Goal: Task Accomplishment & Management: Use online tool/utility

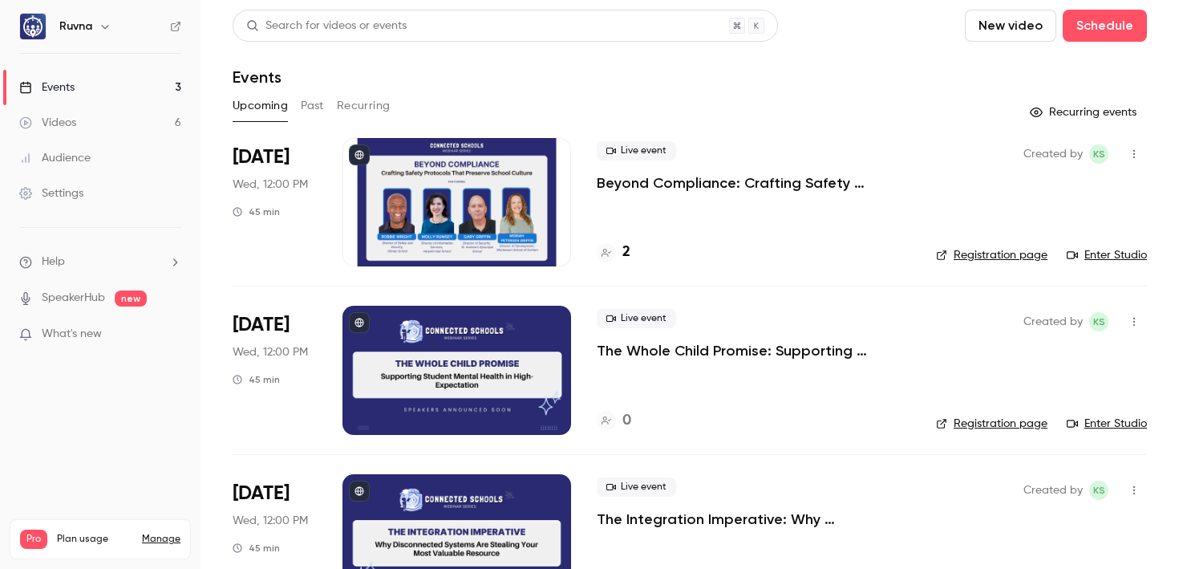
click at [658, 184] on p "Beyond Compliance: Crafting Safety Protocols That Preserve School Culture" at bounding box center [754, 182] width 314 height 19
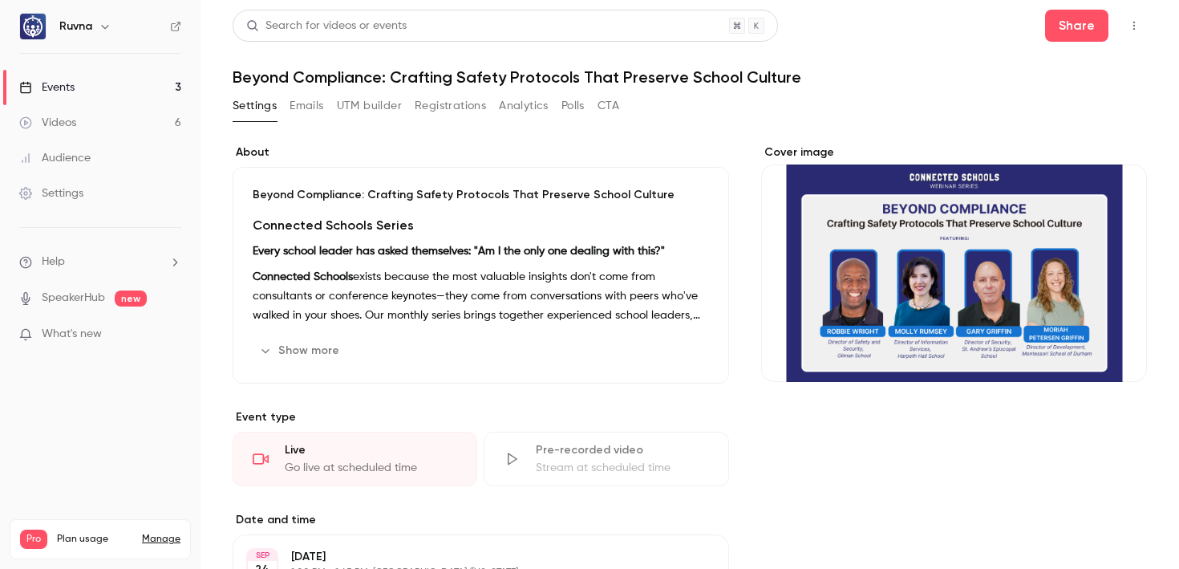
click at [386, 104] on button "UTM builder" at bounding box center [369, 106] width 65 height 26
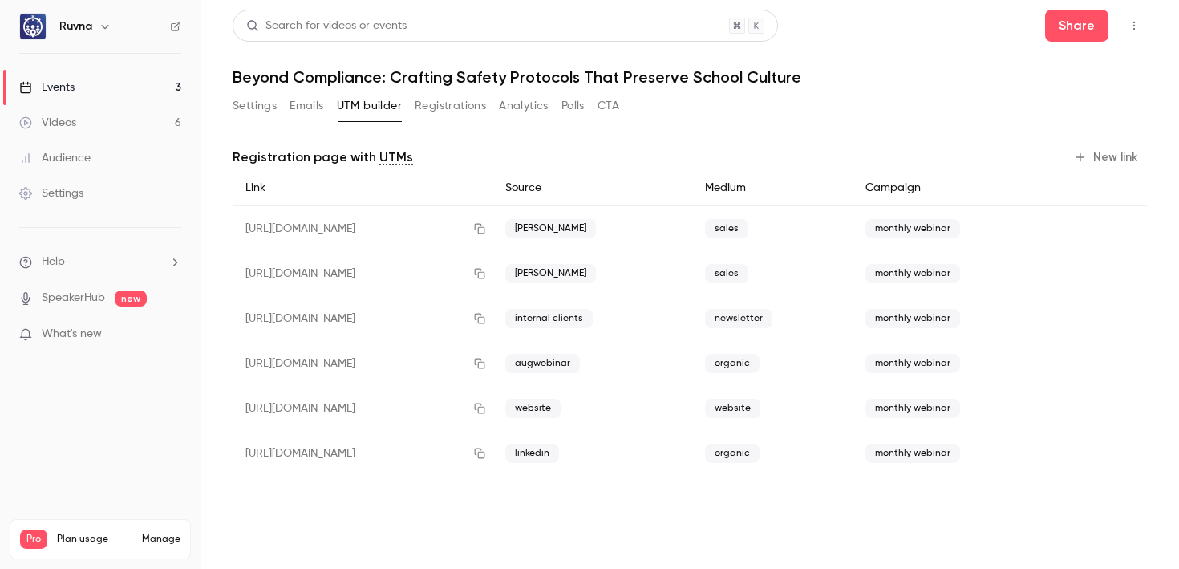
click at [157, 85] on link "Events 3" at bounding box center [100, 87] width 200 height 35
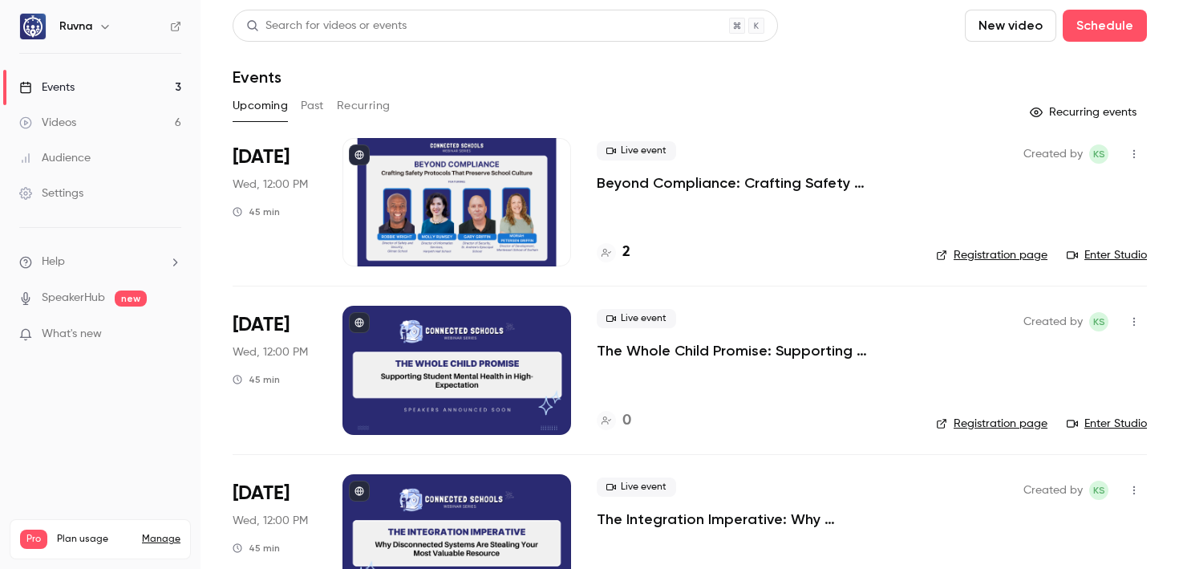
click at [81, 117] on link "Videos 6" at bounding box center [100, 122] width 200 height 35
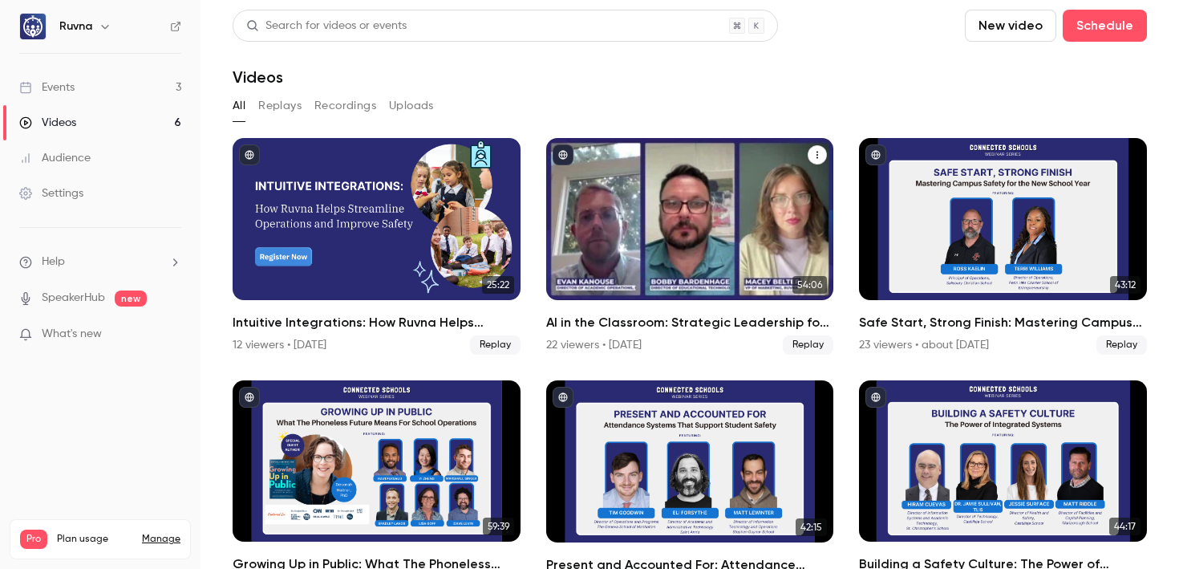
click at [618, 318] on h2 "AI in the Classroom: Strategic Leadership for the Future-Ready Independent Scho…" at bounding box center [690, 322] width 288 height 19
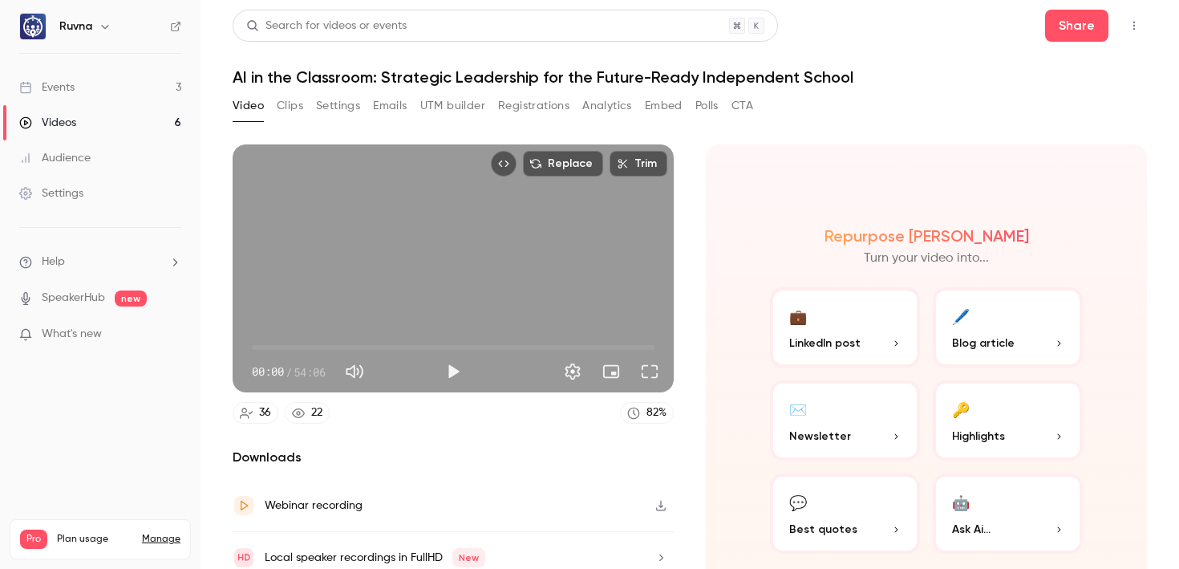
click at [459, 104] on button "UTM builder" at bounding box center [452, 106] width 65 height 26
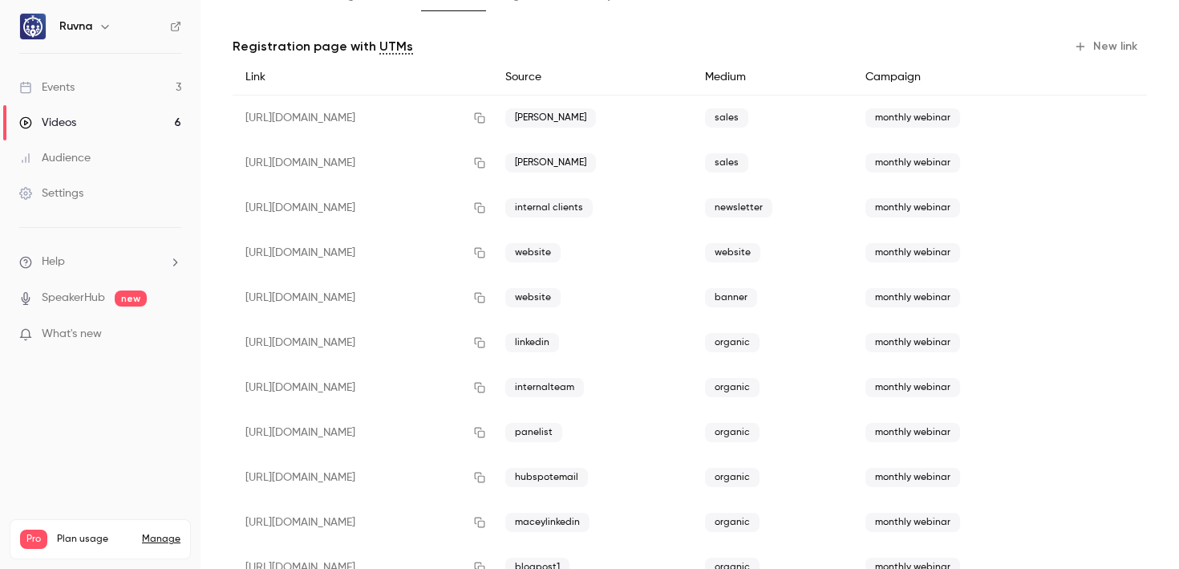
scroll to position [111, 0]
click at [112, 80] on link "Events 3" at bounding box center [100, 87] width 200 height 35
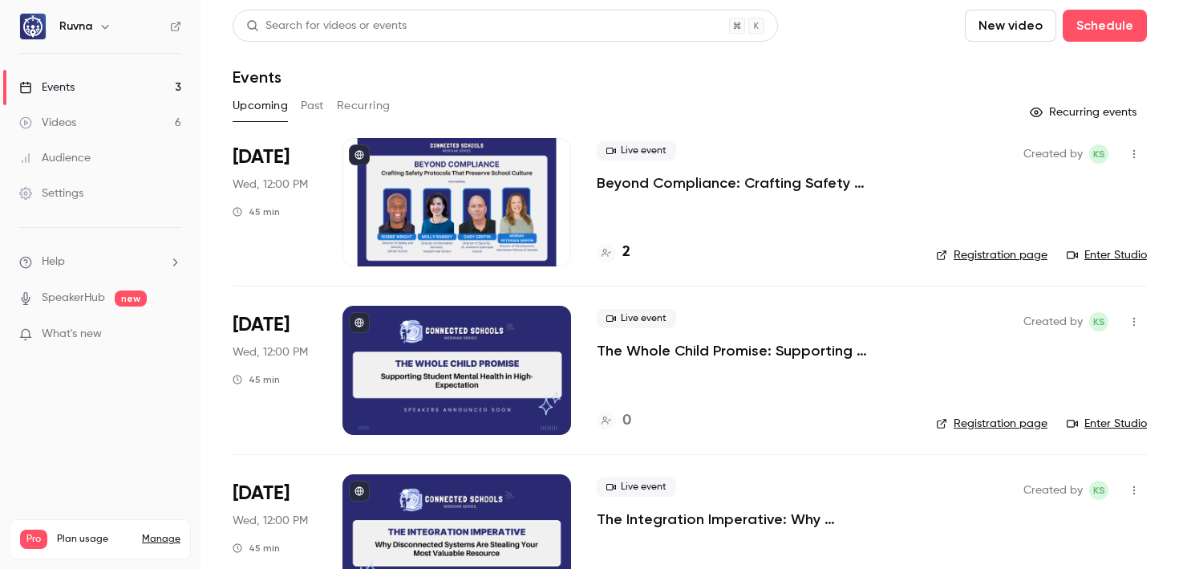
click at [662, 181] on p "Beyond Compliance: Crafting Safety Protocols That Preserve School Culture" at bounding box center [754, 182] width 314 height 19
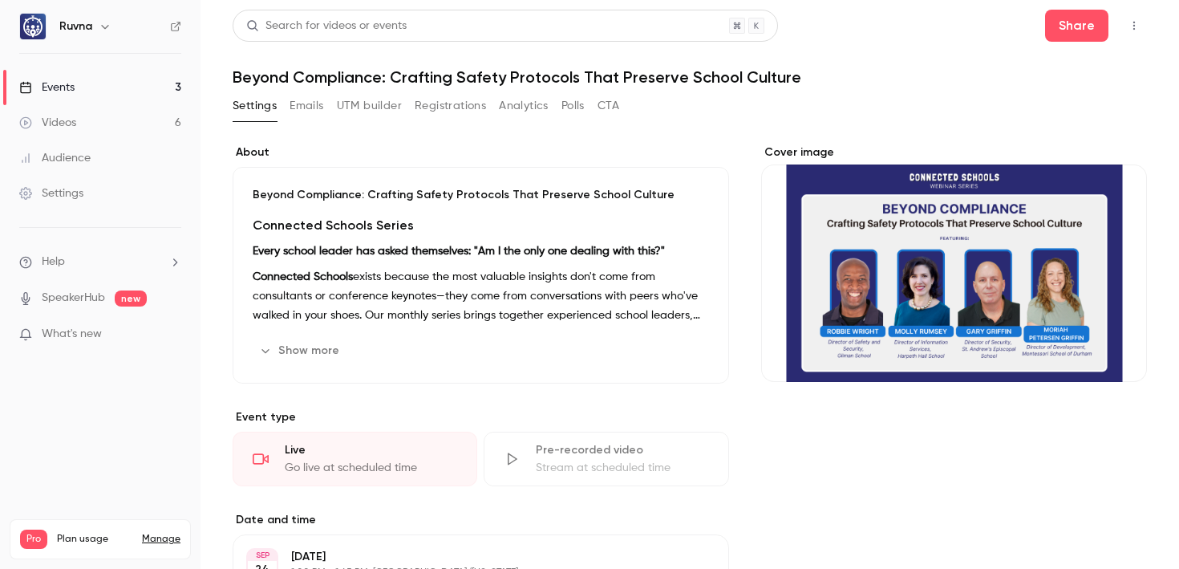
click at [386, 105] on button "UTM builder" at bounding box center [369, 106] width 65 height 26
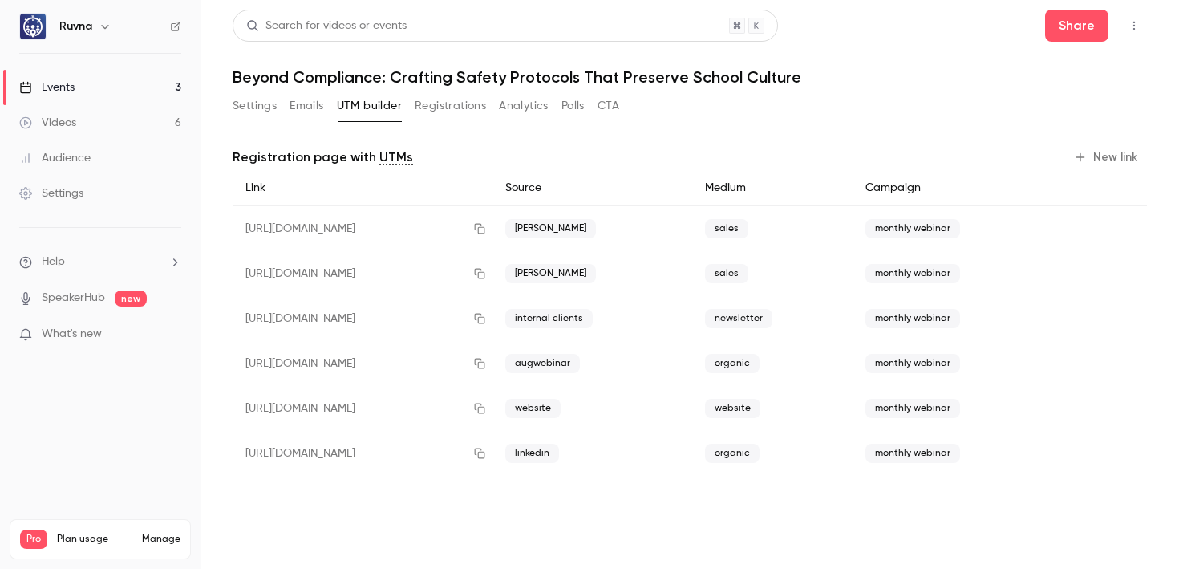
click at [1114, 160] on button "New link" at bounding box center [1106, 157] width 79 height 26
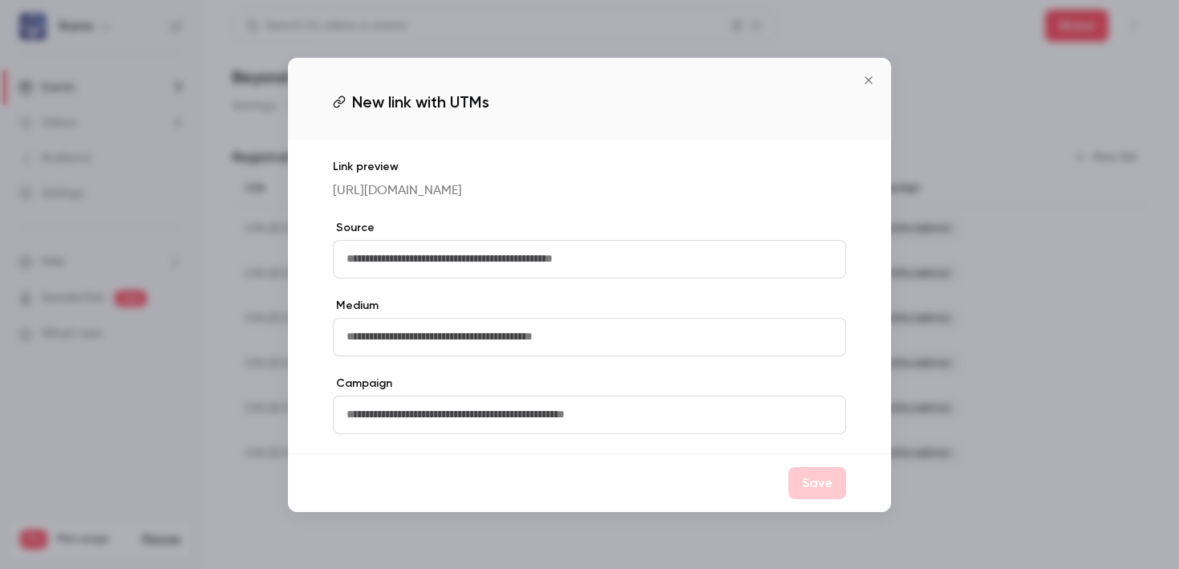
click at [760, 275] on input "text" at bounding box center [589, 259] width 513 height 38
type input "**********"
click at [759, 354] on input "text" at bounding box center [589, 337] width 513 height 38
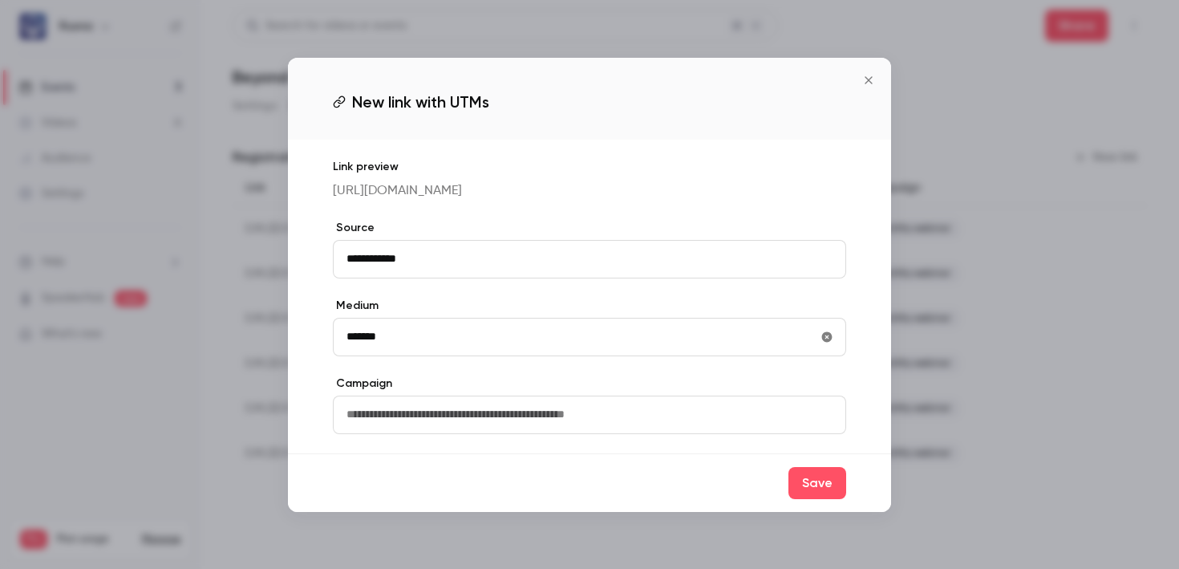
type input "*******"
click at [732, 434] on input "text" at bounding box center [589, 414] width 513 height 38
type input "**********"
click at [834, 499] on button "Save" at bounding box center [817, 483] width 58 height 32
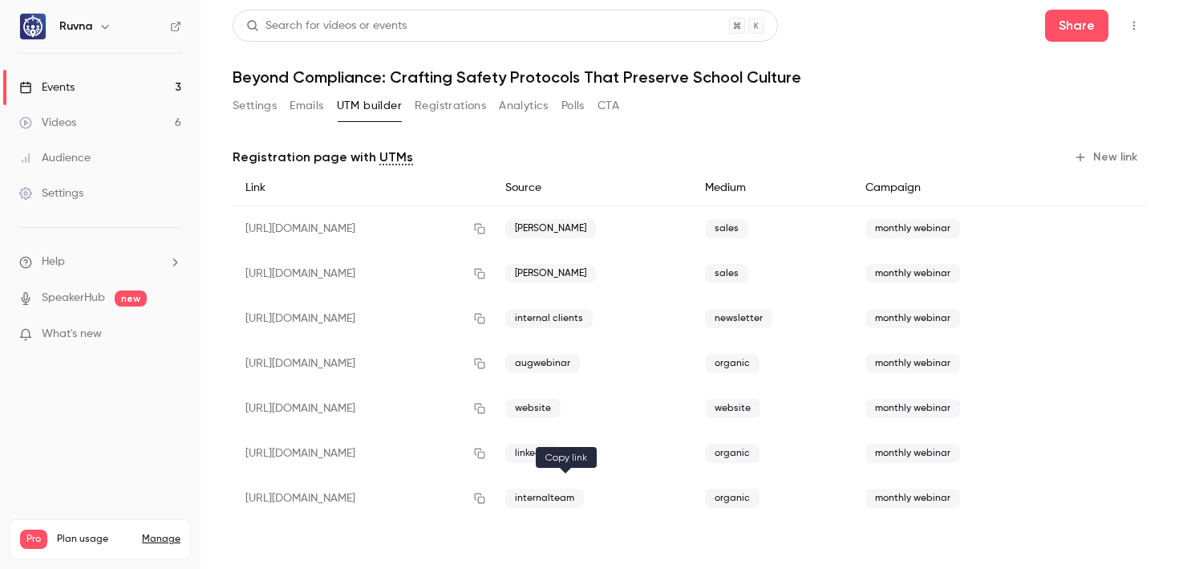
click at [486, 496] on icon "button" at bounding box center [479, 497] width 13 height 11
click at [99, 84] on link "Events 3" at bounding box center [100, 87] width 200 height 35
